Goal: Task Accomplishment & Management: Manage account settings

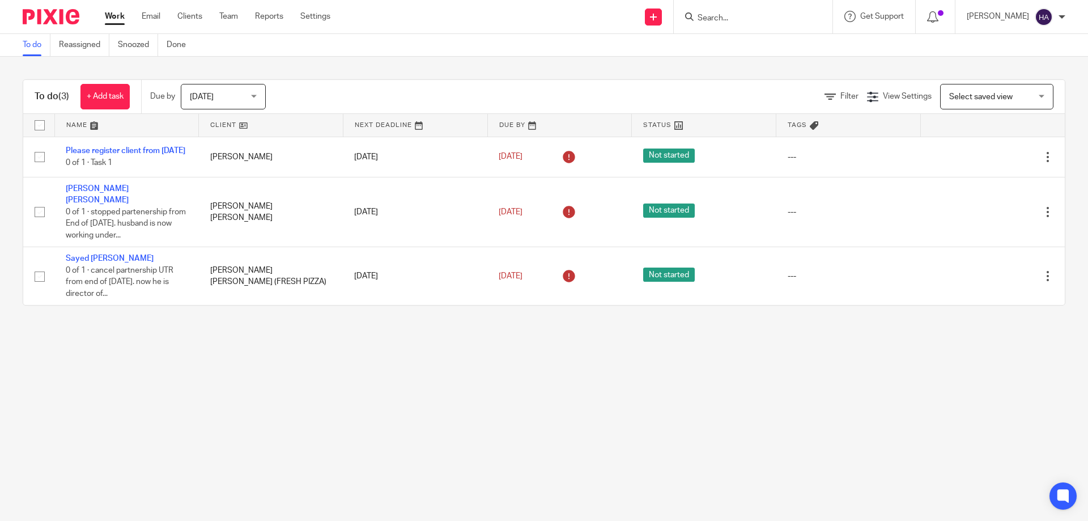
click at [752, 19] on input "Search" at bounding box center [748, 19] width 102 height 10
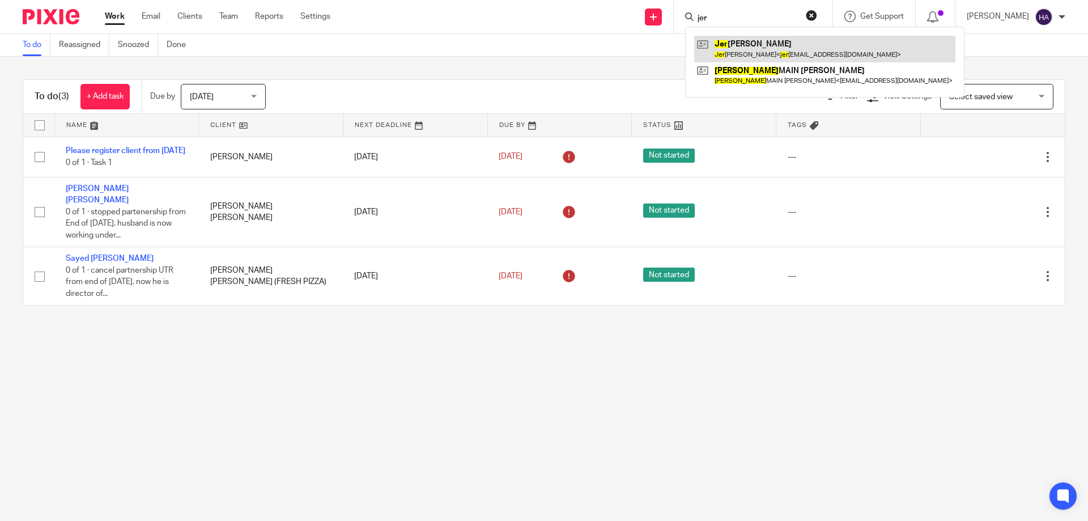
type input "jer"
click at [745, 44] on link at bounding box center [824, 49] width 261 height 26
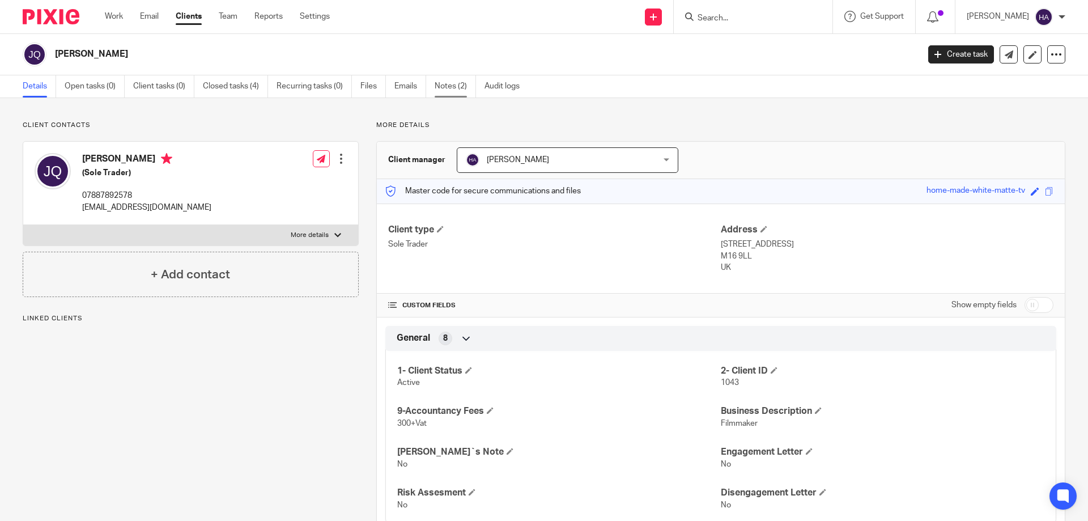
click at [456, 88] on link "Notes (2)" at bounding box center [455, 86] width 41 height 22
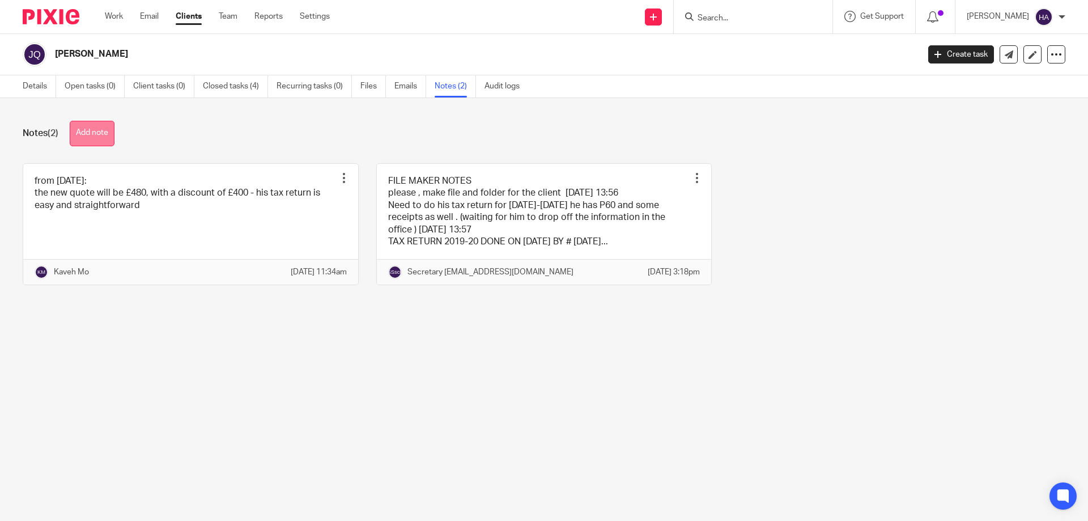
click at [97, 129] on button "Add note" at bounding box center [92, 134] width 45 height 26
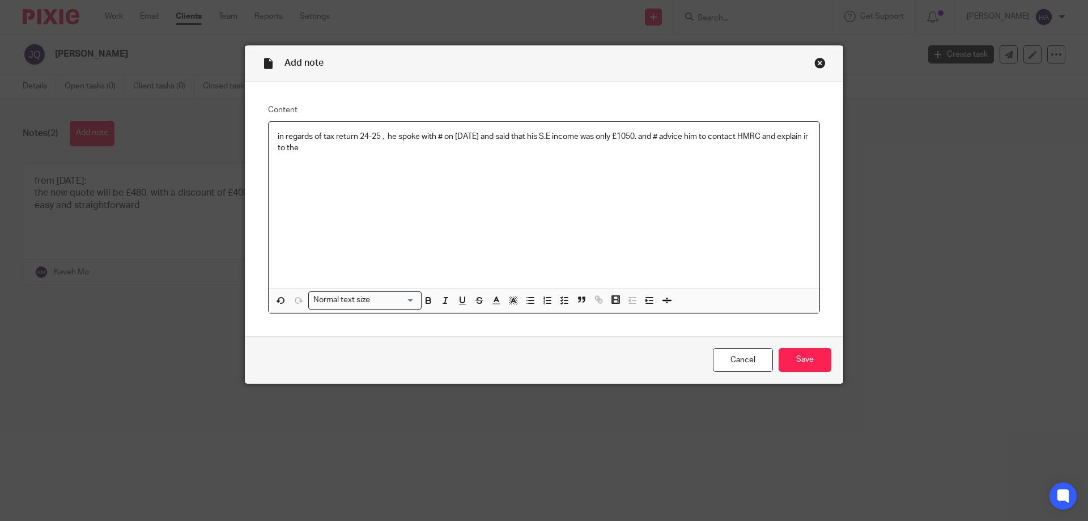
click at [304, 149] on p "in regards of tax return 24-25 , he spoke with # on 16/09/2025 and said that hi…" at bounding box center [544, 142] width 533 height 23
click at [325, 146] on p "in regards of tax return 24-25 , he spoke with # on 16/09/2025 and said that hi…" at bounding box center [544, 142] width 533 height 23
click at [329, 145] on p "in regards of tax return 24-25 , he spoke with # on 16/09/2025 and said that hi…" at bounding box center [544, 142] width 533 height 23
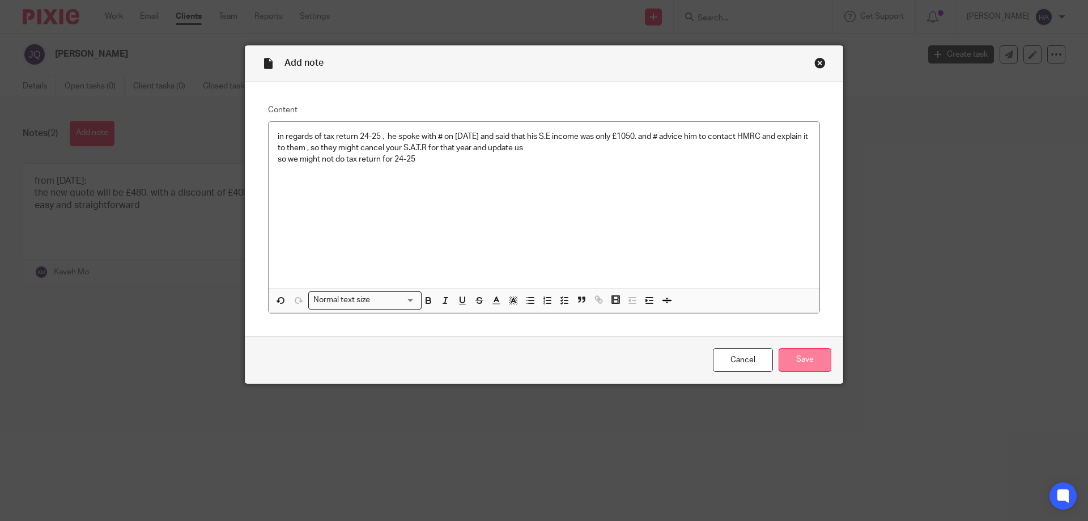
click at [814, 358] on input "Save" at bounding box center [805, 360] width 53 height 24
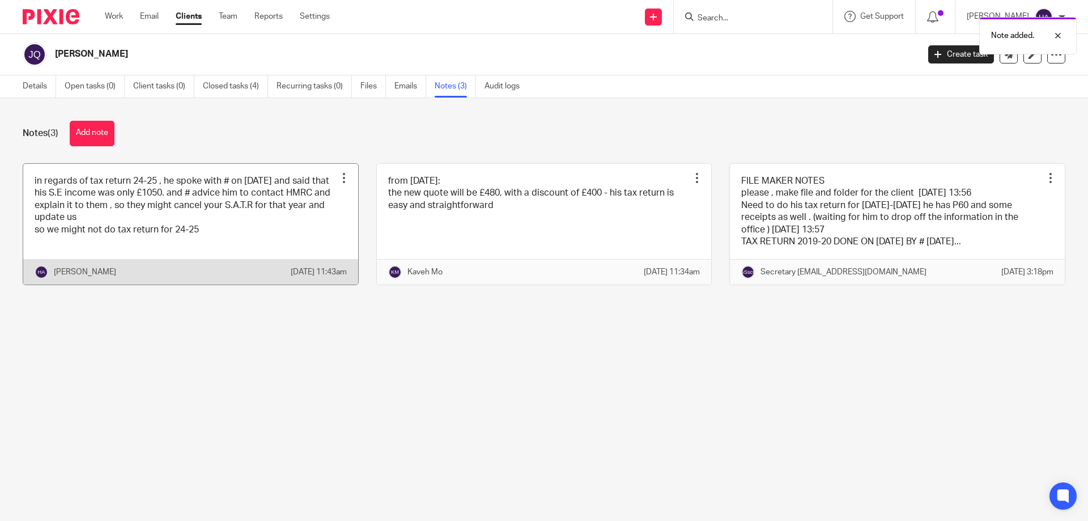
click at [338, 180] on div at bounding box center [343, 177] width 11 height 11
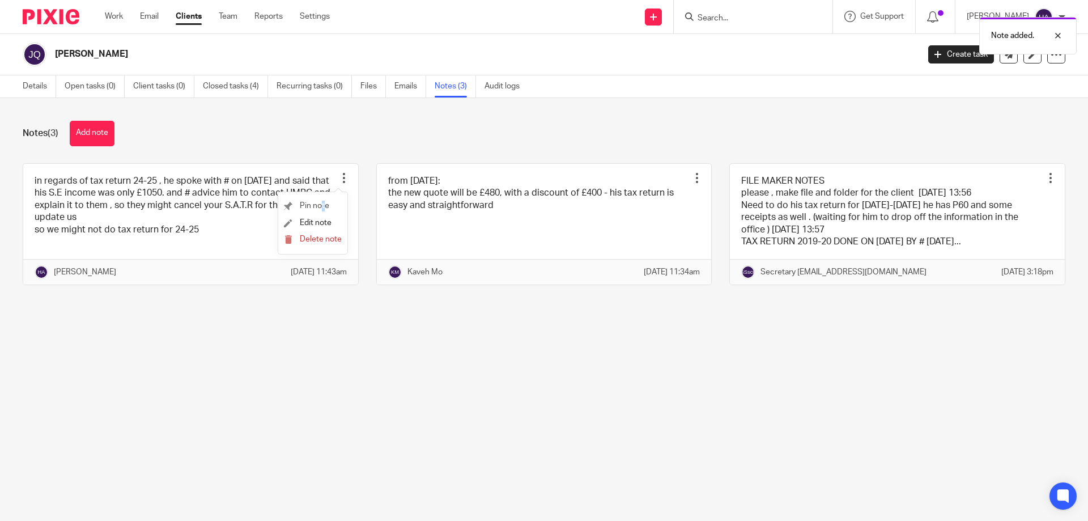
click at [323, 202] on li "Pin note" at bounding box center [313, 206] width 58 height 17
click at [311, 205] on span "Pin note" at bounding box center [314, 206] width 29 height 8
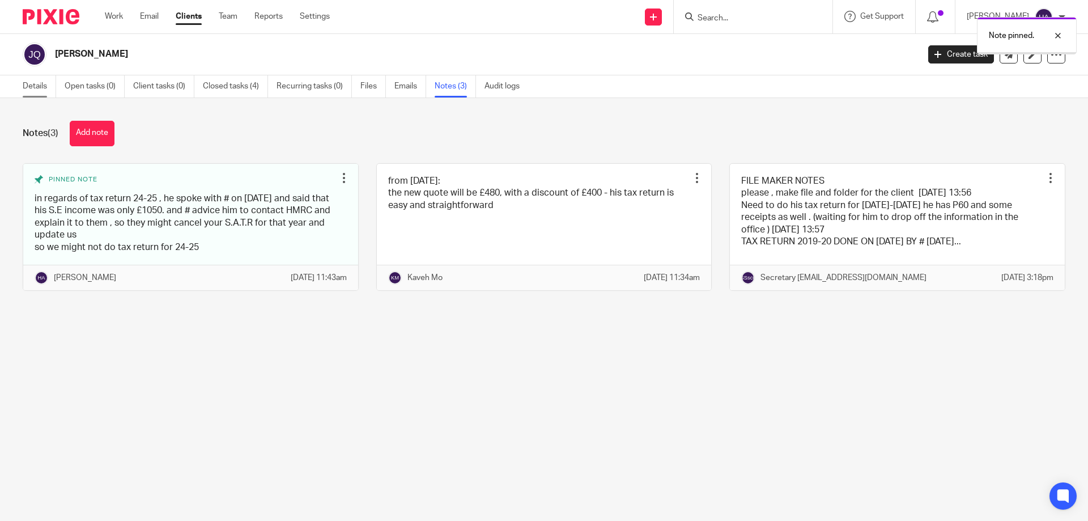
click at [33, 92] on link "Details" at bounding box center [39, 86] width 33 height 22
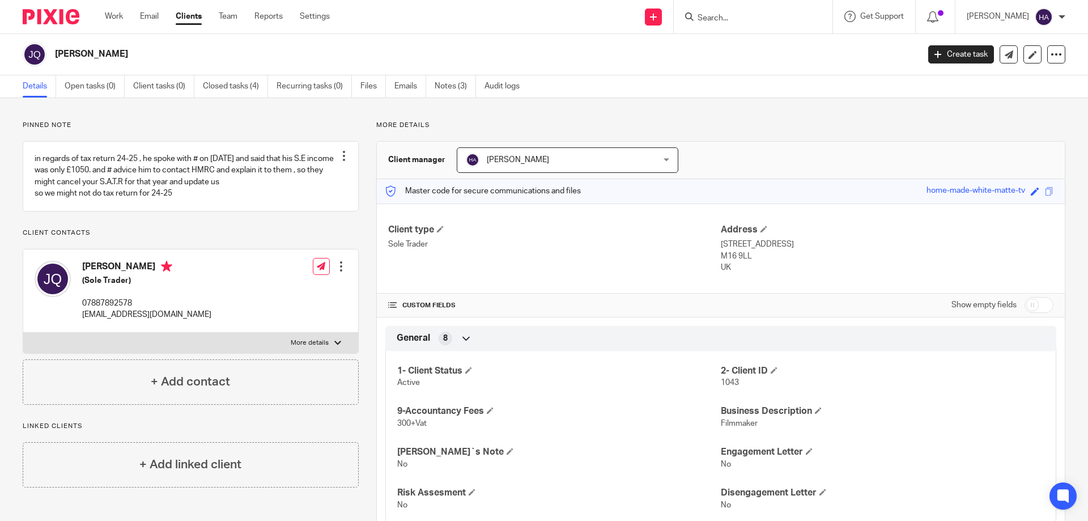
click at [318, 120] on div "Pinned note in regards of tax return 24-25 , he spoke with # on [DATE] and said…" at bounding box center [544, 472] width 1088 height 749
click at [353, 49] on h2 "[PERSON_NAME]" at bounding box center [397, 54] width 685 height 12
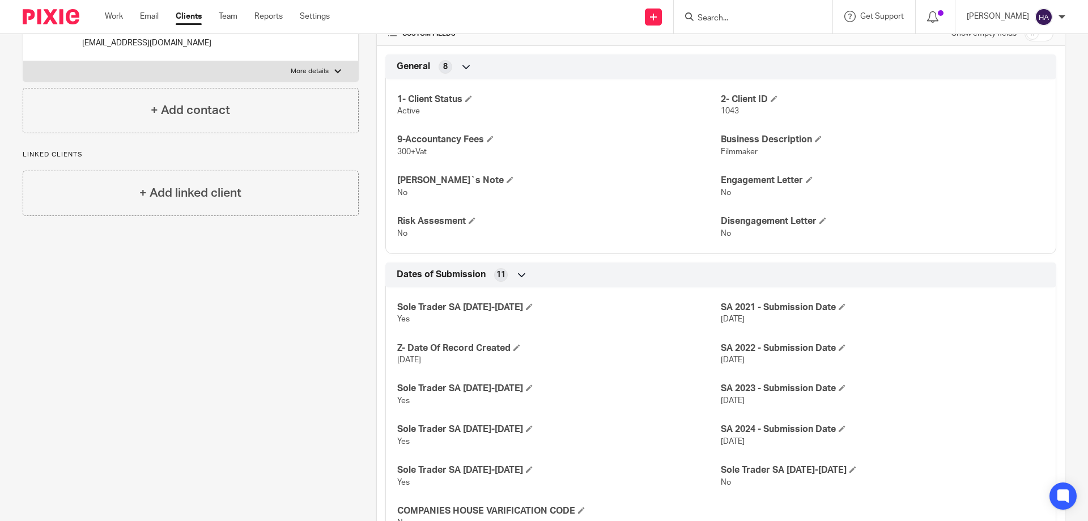
scroll to position [326, 0]
